Goal: Task Accomplishment & Management: Manage account settings

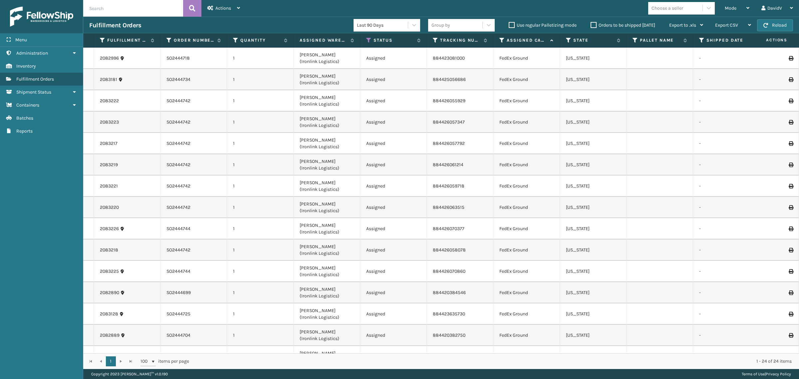
click at [591, 27] on label "Orders to be shipped [DATE]" at bounding box center [622, 25] width 65 height 6
click at [591, 26] on input "Orders to be shipped [DATE]" at bounding box center [590, 23] width 0 height 4
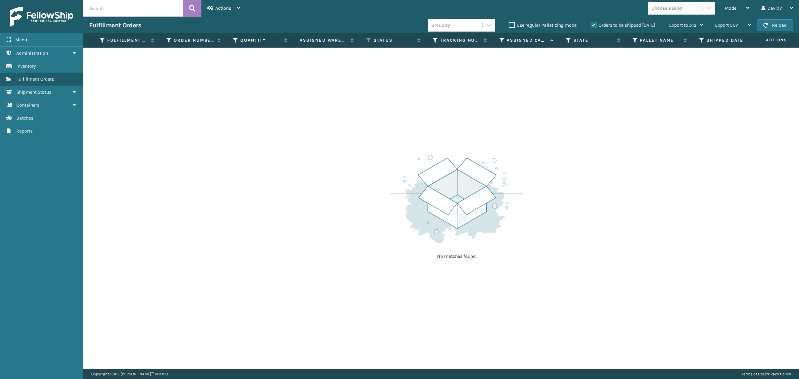
click at [591, 27] on label "Orders to be shipped [DATE]" at bounding box center [622, 25] width 65 height 6
click at [591, 26] on input "Orders to be shipped [DATE]" at bounding box center [590, 23] width 0 height 4
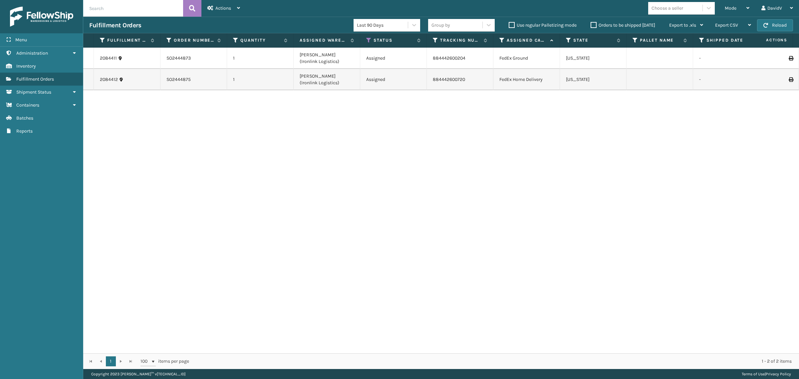
click at [593, 25] on label "Orders to be shipped [DATE]" at bounding box center [622, 25] width 65 height 6
click at [591, 25] on input "Orders to be shipped [DATE]" at bounding box center [590, 23] width 0 height 4
click at [593, 27] on label "Orders to be shipped [DATE]" at bounding box center [622, 25] width 65 height 6
click at [591, 26] on input "Orders to be shipped [DATE]" at bounding box center [590, 23] width 0 height 4
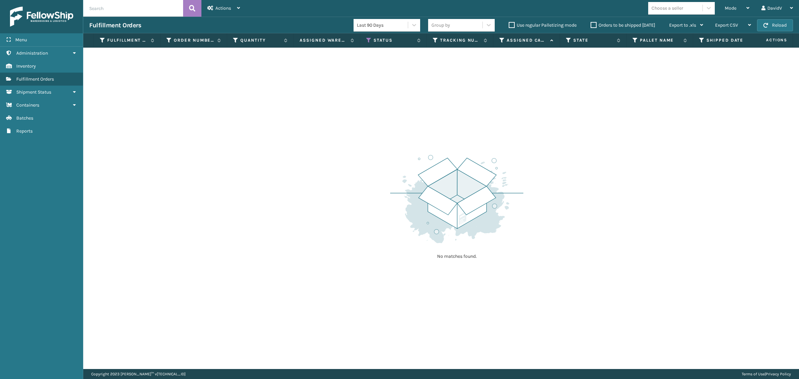
click at [593, 27] on label "Orders to be shipped [DATE]" at bounding box center [622, 25] width 65 height 6
click at [591, 26] on input "Orders to be shipped [DATE]" at bounding box center [590, 23] width 0 height 4
click at [593, 27] on label "Orders to be shipped [DATE]" at bounding box center [622, 25] width 65 height 6
click at [591, 26] on input "Orders to be shipped [DATE]" at bounding box center [590, 23] width 0 height 4
click at [593, 27] on label "Orders to be shipped [DATE]" at bounding box center [622, 25] width 65 height 6
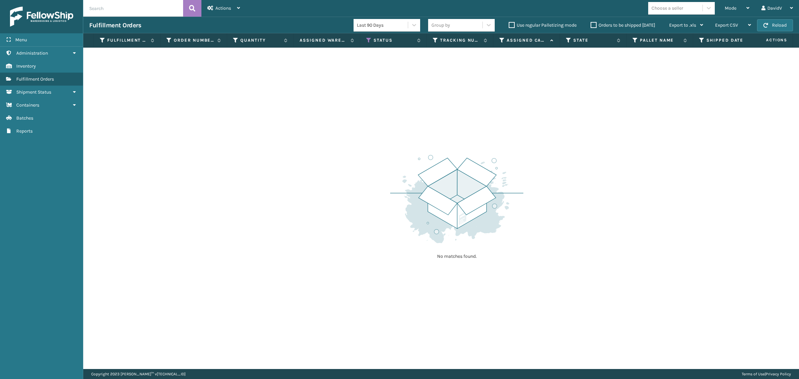
click at [591, 26] on input "Orders to be shipped [DATE]" at bounding box center [590, 23] width 0 height 4
click at [593, 27] on label "Orders to be shipped [DATE]" at bounding box center [622, 25] width 65 height 6
click at [591, 26] on input "Orders to be shipped [DATE]" at bounding box center [590, 23] width 0 height 4
click at [593, 27] on label "Orders to be shipped [DATE]" at bounding box center [622, 25] width 65 height 6
click at [591, 26] on input "Orders to be shipped [DATE]" at bounding box center [590, 23] width 0 height 4
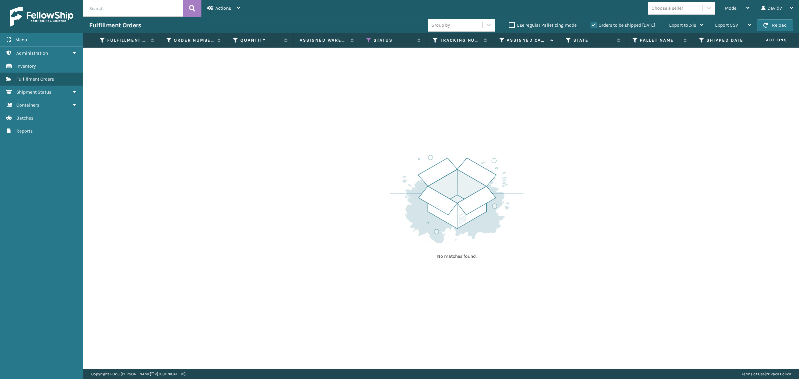
click at [593, 27] on label "Orders to be shipped [DATE]" at bounding box center [622, 25] width 65 height 6
click at [591, 26] on input "Orders to be shipped [DATE]" at bounding box center [590, 23] width 0 height 4
click at [593, 27] on label "Orders to be shipped [DATE]" at bounding box center [622, 25] width 65 height 6
click at [591, 26] on input "Orders to be shipped [DATE]" at bounding box center [590, 23] width 0 height 4
click at [593, 27] on label "Orders to be shipped [DATE]" at bounding box center [622, 25] width 65 height 6
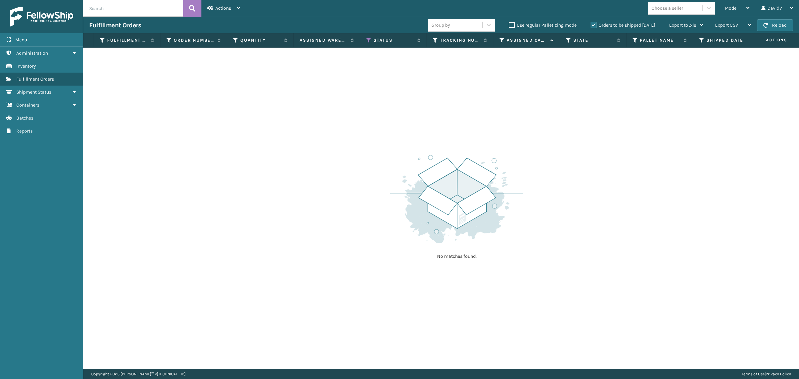
click at [591, 26] on input "Orders to be shipped [DATE]" at bounding box center [590, 23] width 0 height 4
